Goal: Navigation & Orientation: Find specific page/section

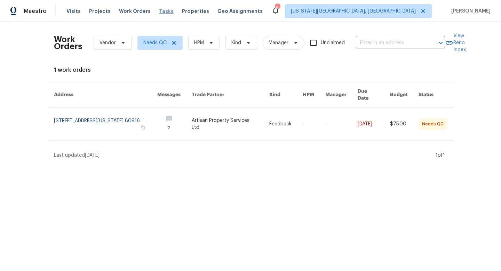
click at [159, 12] on span "Tasks" at bounding box center [166, 11] width 15 height 5
click at [66, 8] on span "Visits" at bounding box center [73, 11] width 14 height 7
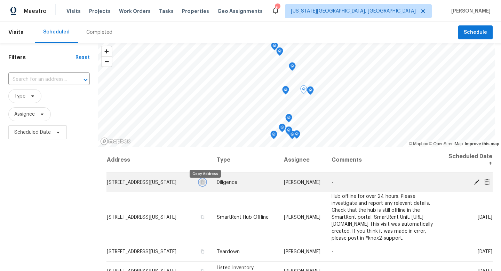
click at [204, 184] on icon "button" at bounding box center [203, 182] width 4 height 4
